Goal: Navigation & Orientation: Locate item on page

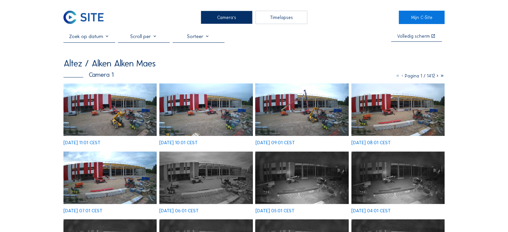
click at [106, 100] on img at bounding box center [109, 110] width 93 height 52
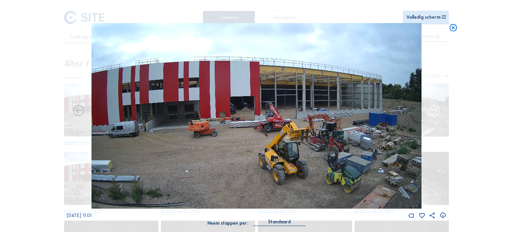
click at [436, 117] on icon at bounding box center [435, 111] width 14 height 14
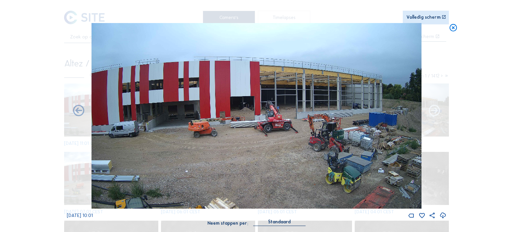
click at [433, 111] on icon at bounding box center [435, 111] width 14 height 14
click at [76, 113] on icon at bounding box center [79, 111] width 14 height 14
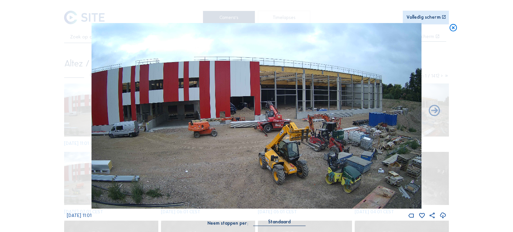
click at [76, 113] on div "[DATE] 11:01" at bounding box center [257, 121] width 380 height 196
click at [435, 113] on icon at bounding box center [435, 111] width 14 height 14
click at [450, 25] on icon at bounding box center [453, 27] width 9 height 9
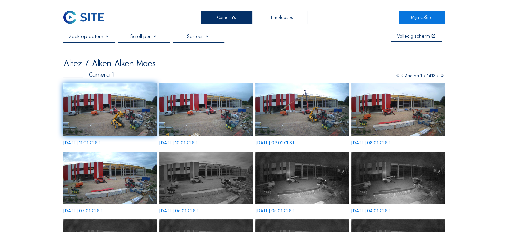
click at [294, 106] on img at bounding box center [301, 110] width 93 height 52
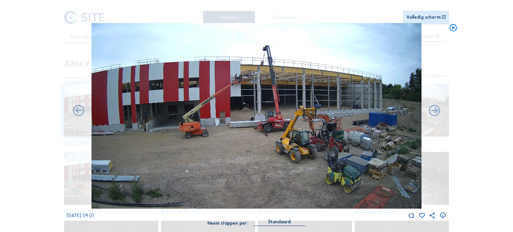
click at [452, 28] on icon at bounding box center [453, 27] width 9 height 9
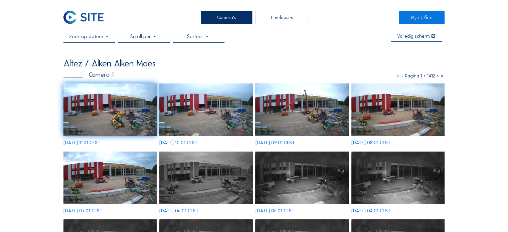
click at [107, 100] on img at bounding box center [109, 110] width 93 height 52
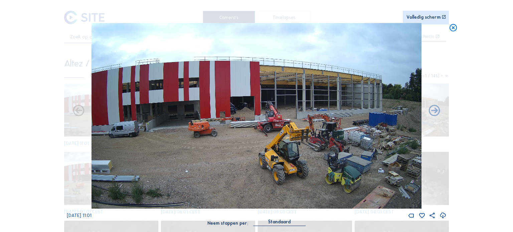
drag, startPoint x: 438, startPoint y: 9, endPoint x: 433, endPoint y: 12, distance: 5.4
click at [437, 10] on div "Scroll om door de tijd te reizen | Druk op de 'Alt'-knop + scroll om te Zoomen …" at bounding box center [257, 116] width 380 height 233
click at [431, 17] on div "Volledig scherm" at bounding box center [424, 17] width 34 height 5
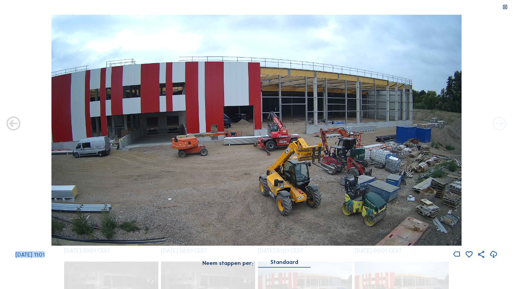
click at [497, 118] on icon at bounding box center [499, 124] width 17 height 17
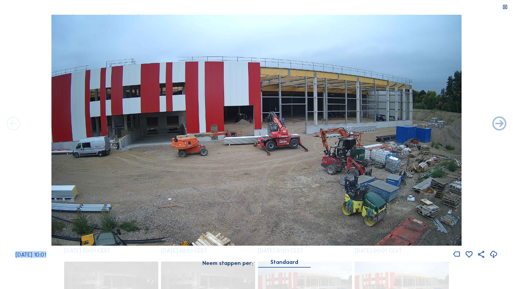
click at [13, 125] on icon at bounding box center [13, 124] width 17 height 17
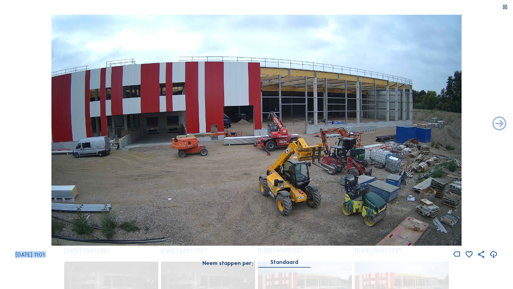
click at [13, 125] on div "[DATE] 11:01" at bounding box center [256, 137] width 513 height 244
click at [310, 122] on img at bounding box center [256, 130] width 411 height 231
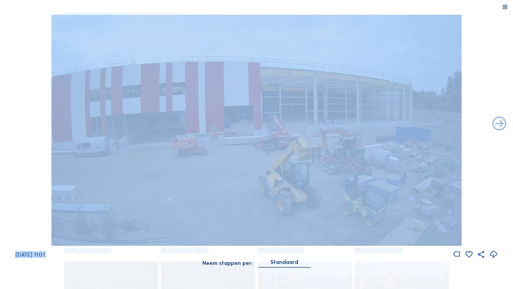
click at [507, 7] on icon at bounding box center [506, 7] width 6 height 6
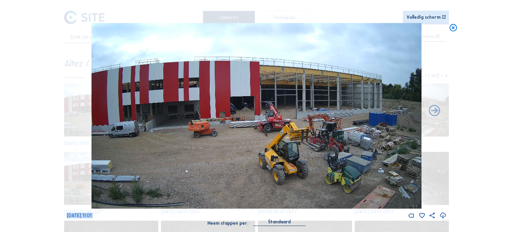
drag, startPoint x: 473, startPoint y: 25, endPoint x: 467, endPoint y: 30, distance: 8.3
click at [473, 25] on div "Scroll om door de tijd te reizen | Druk op de 'Alt'-knop + scroll om te Zoomen …" at bounding box center [256, 116] width 513 height 232
